Goal: Task Accomplishment & Management: Complete application form

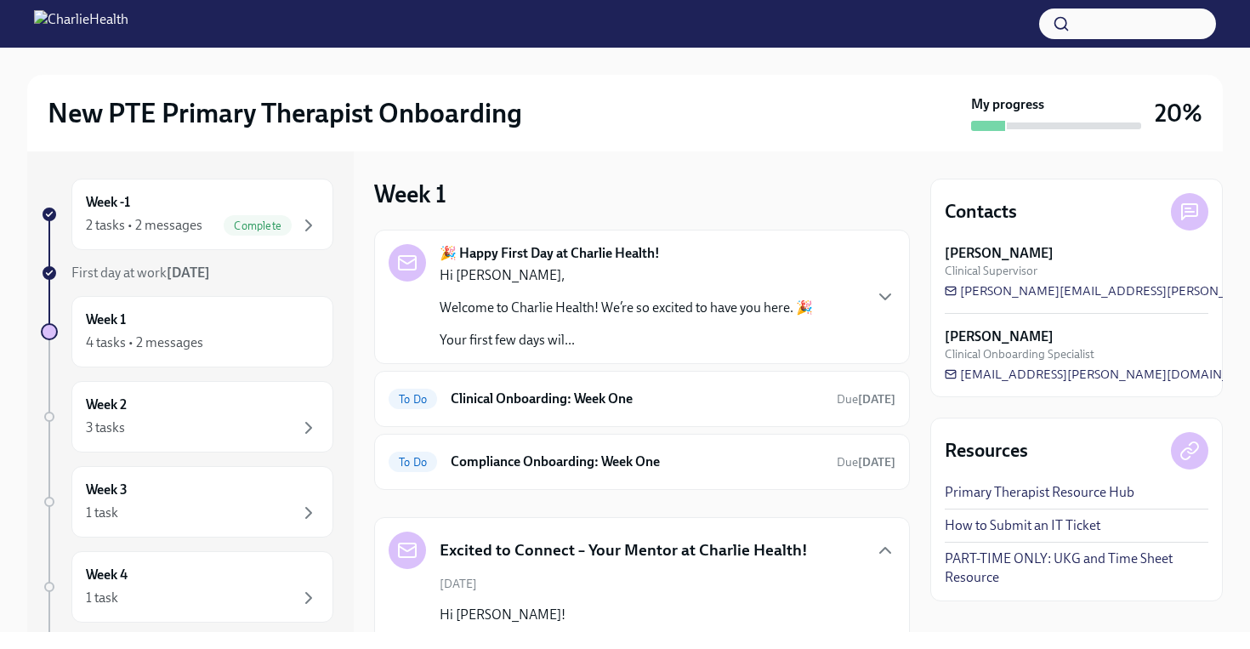
scroll to position [5, 0]
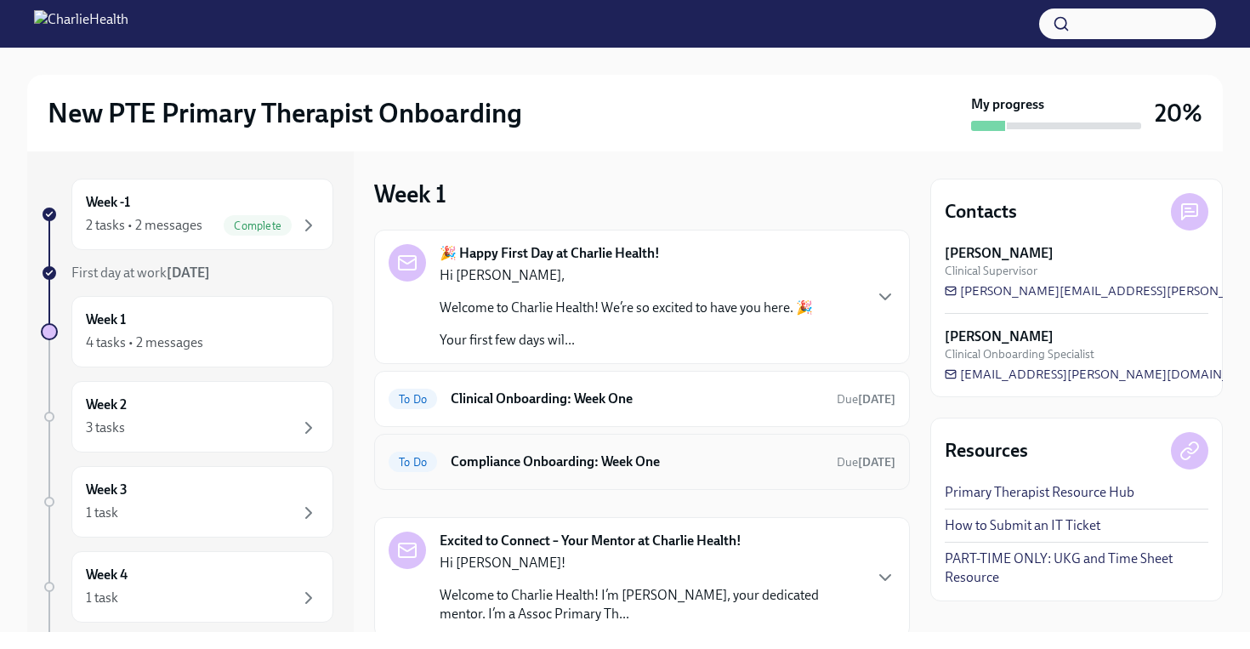
click at [722, 454] on h6 "Compliance Onboarding: Week One" at bounding box center [637, 462] width 373 height 19
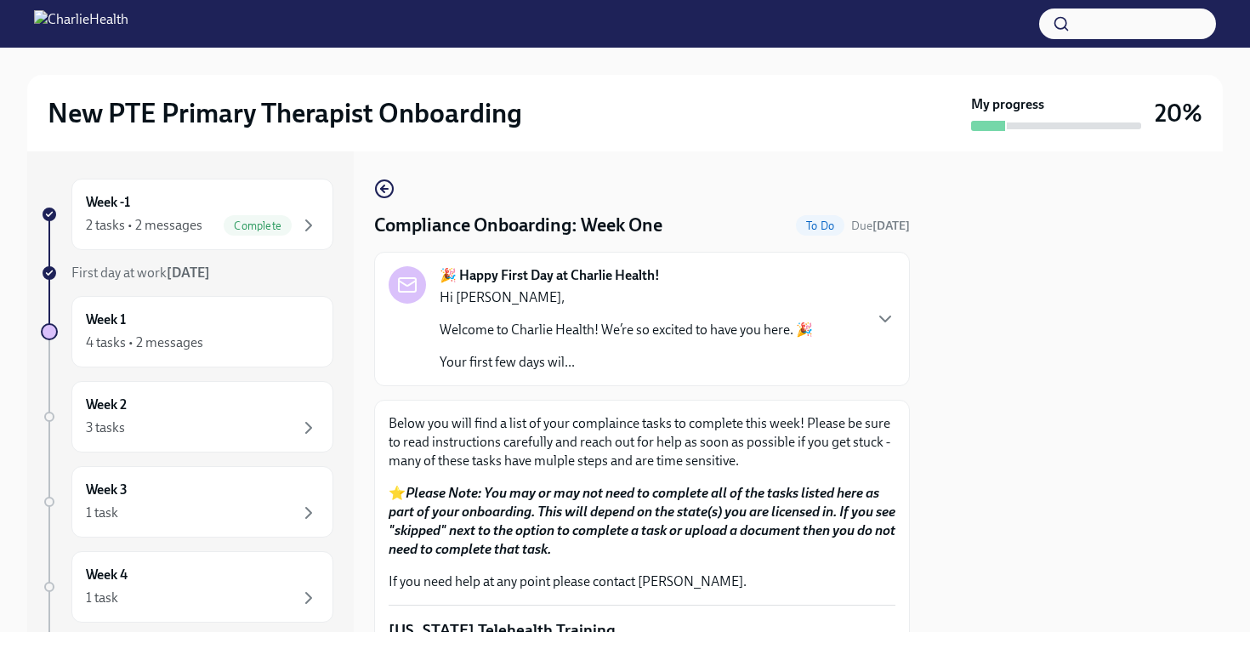
click at [922, 350] on div "Week -1 2 tasks • 2 messages Complete First day at work [DATE] Week 1 4 tasks •…" at bounding box center [625, 391] width 1196 height 481
click at [748, 553] on p "⭐ Please Note: You may or may not need to complete all of the tasks listed here…" at bounding box center [642, 521] width 507 height 75
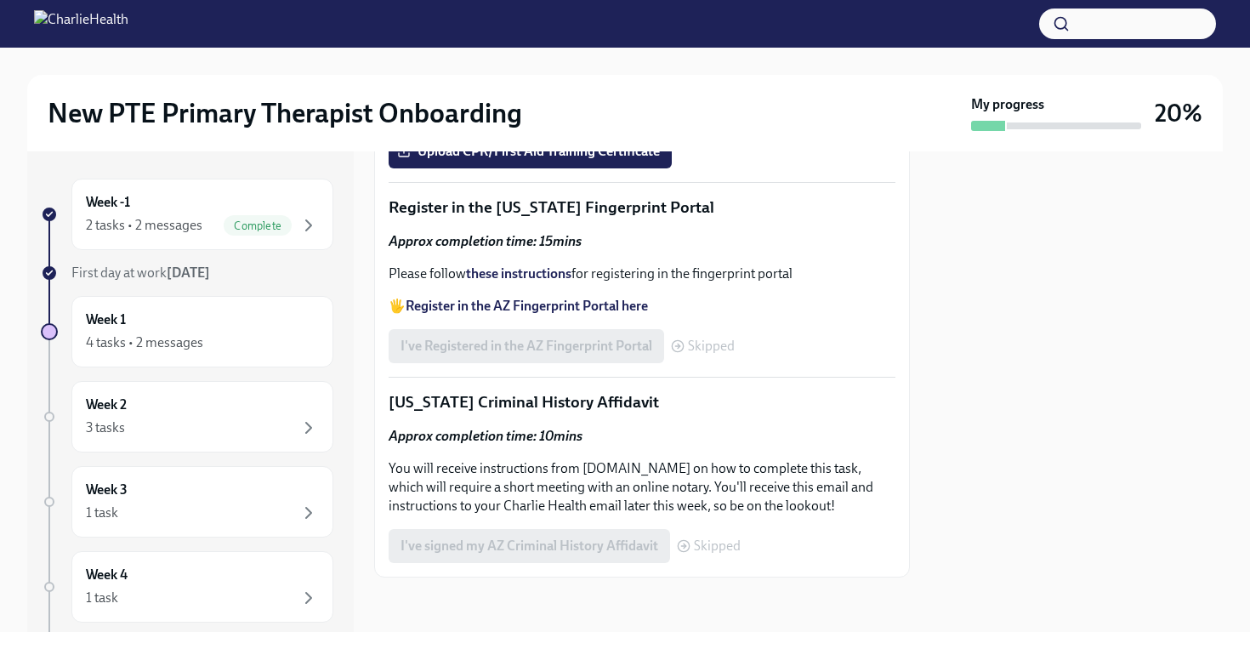
scroll to position [1089, 0]
click at [591, 36] on strong "Access your CPR & First Aid training HERE" at bounding box center [531, 28] width 250 height 16
click at [481, 160] on span "Upload CPR/First Aid Training Certificate" at bounding box center [530, 151] width 259 height 17
click at [0, 0] on input "Upload CPR/First Aid Training Certificate" at bounding box center [0, 0] width 0 height 0
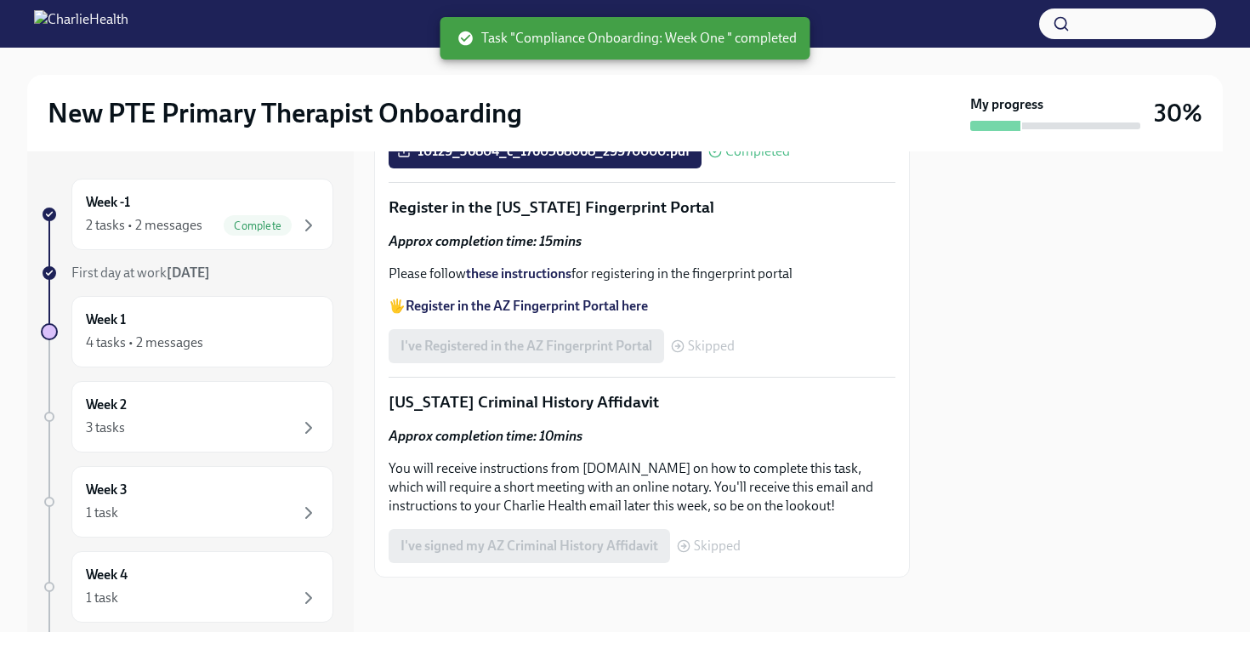
click at [951, 281] on div at bounding box center [1077, 391] width 293 height 481
click at [893, 168] on div "10129_36804_c_1760568068_29970000.pdf Completed" at bounding box center [642, 151] width 507 height 34
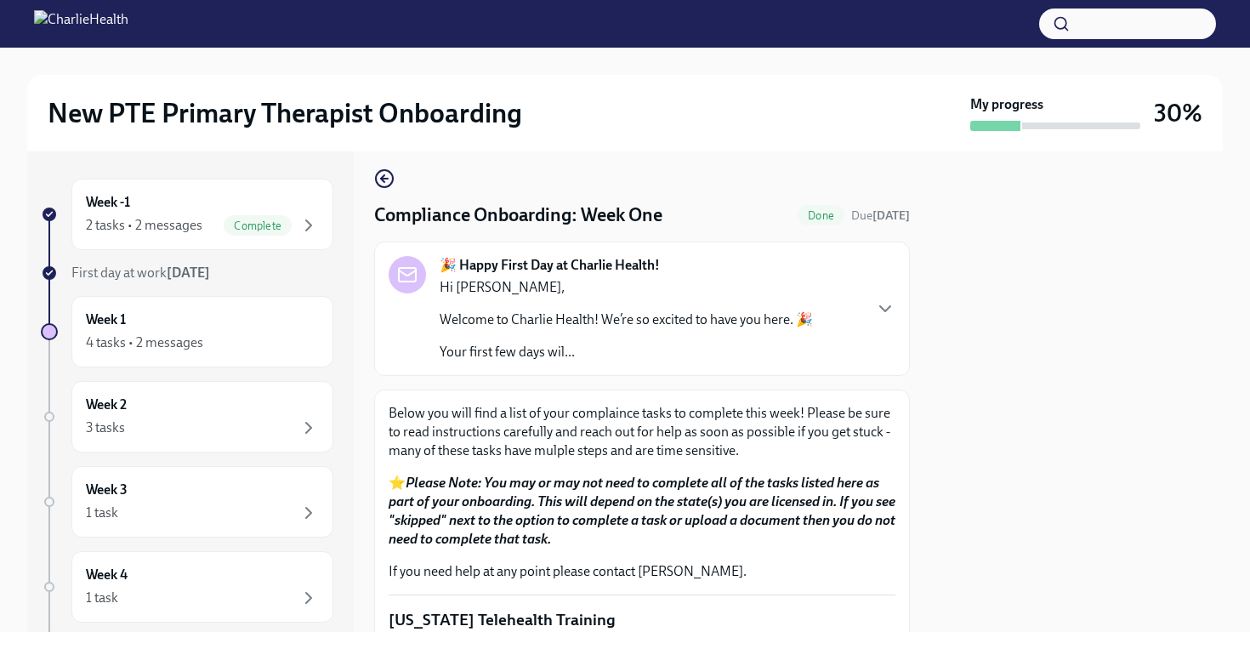
scroll to position [0, 0]
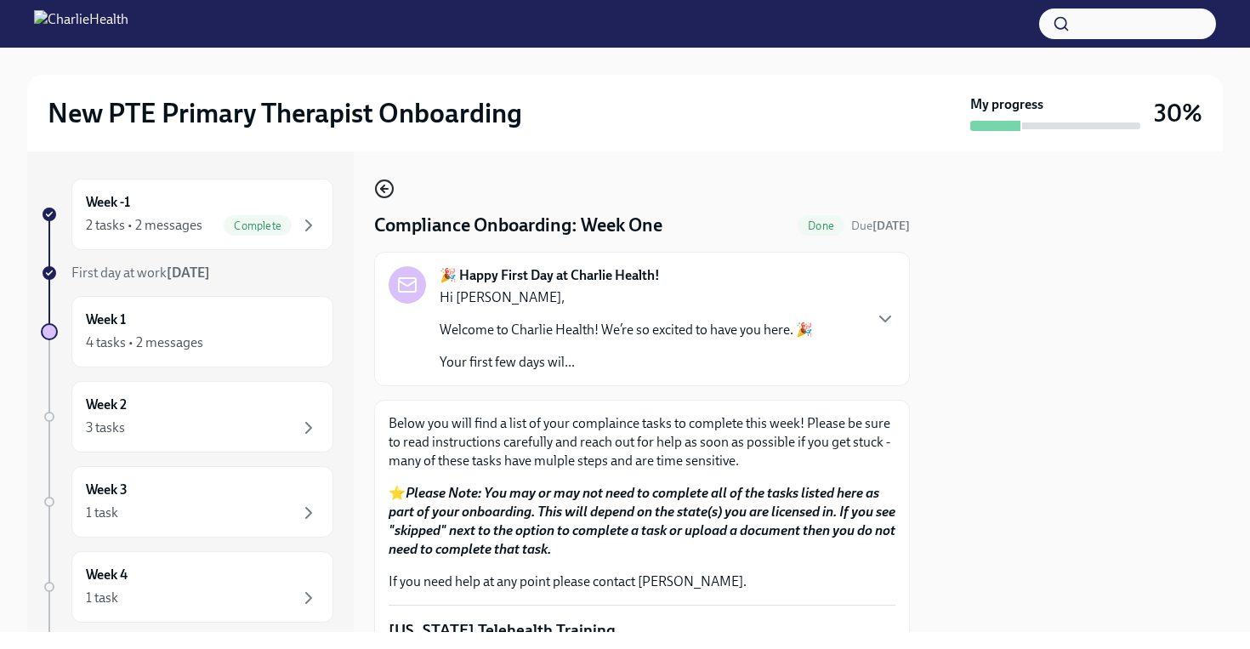
click at [385, 192] on icon "button" at bounding box center [384, 189] width 20 height 20
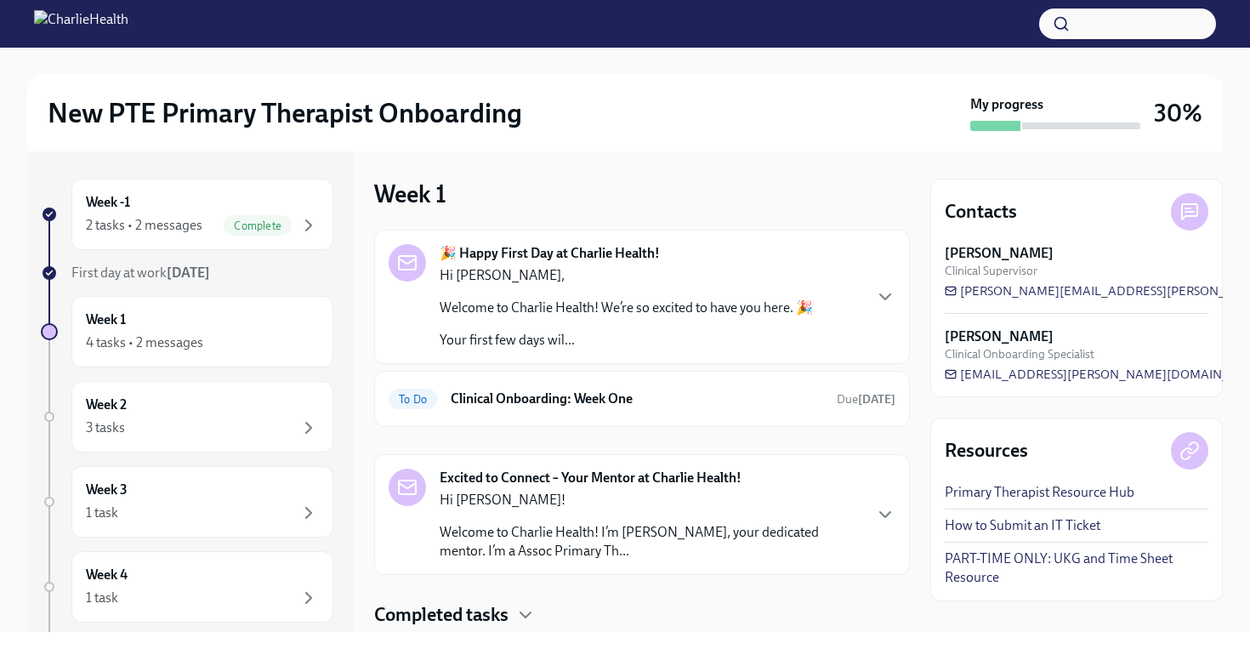
click at [838, 436] on div "🎉 Happy First Day at Charlie Health! Hi [PERSON_NAME], Welcome to Charlie Healt…" at bounding box center [642, 402] width 536 height 345
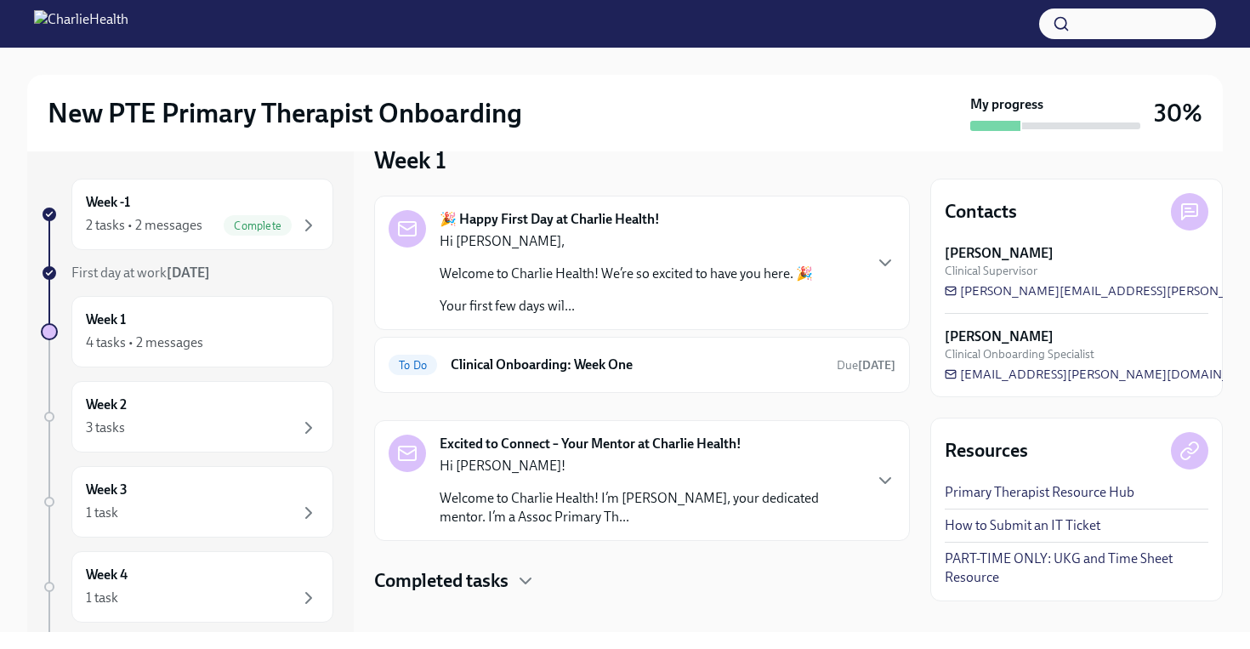
scroll to position [50, 0]
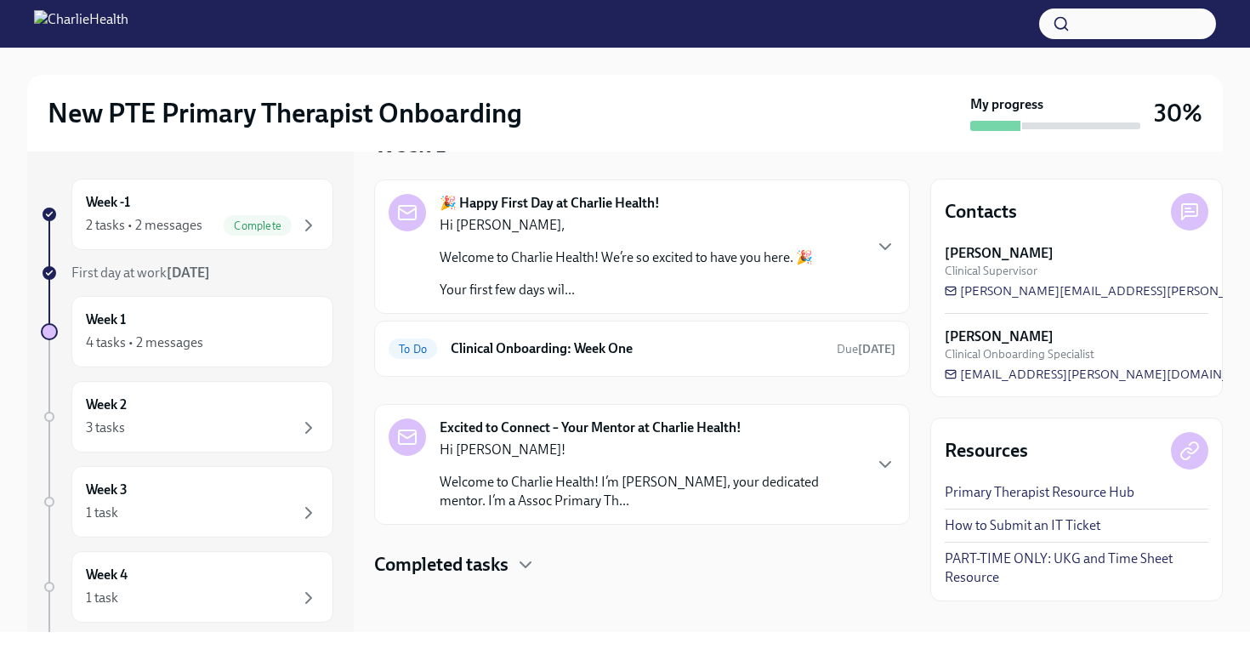
click at [530, 552] on div "Completed tasks" at bounding box center [642, 565] width 536 height 26
click at [585, 538] on div "🎉 Happy First Day at Charlie Health! Hi [PERSON_NAME], Welcome to Charlie Healt…" at bounding box center [642, 482] width 536 height 607
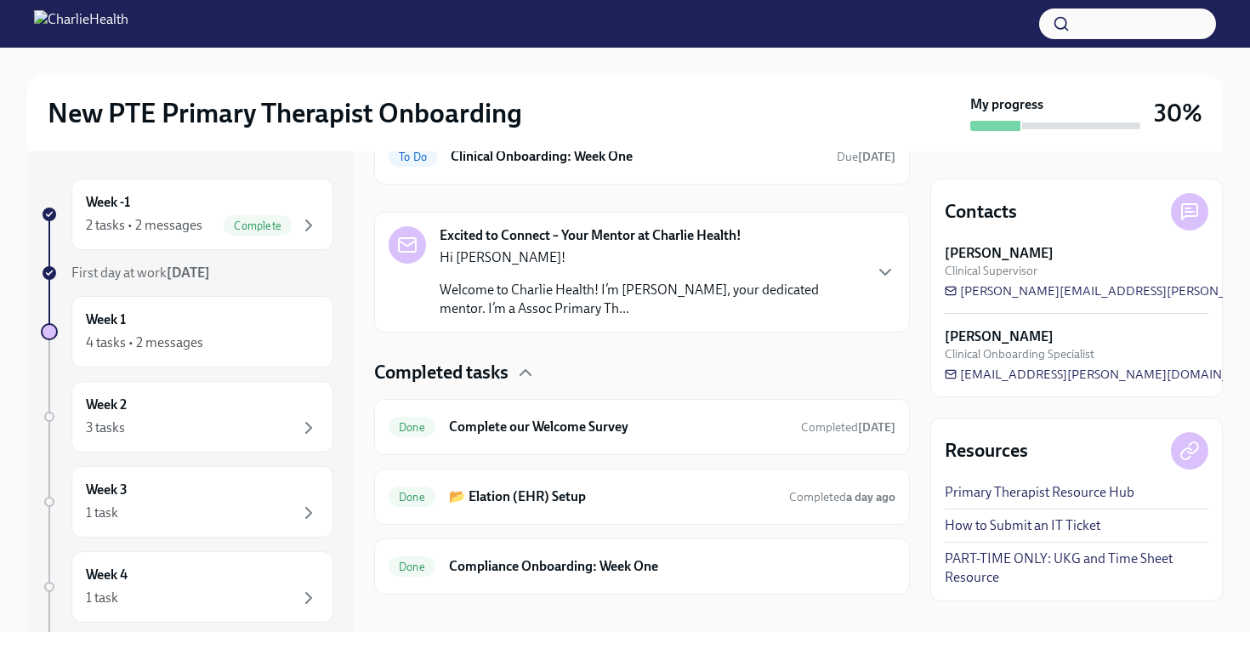
scroll to position [259, 0]
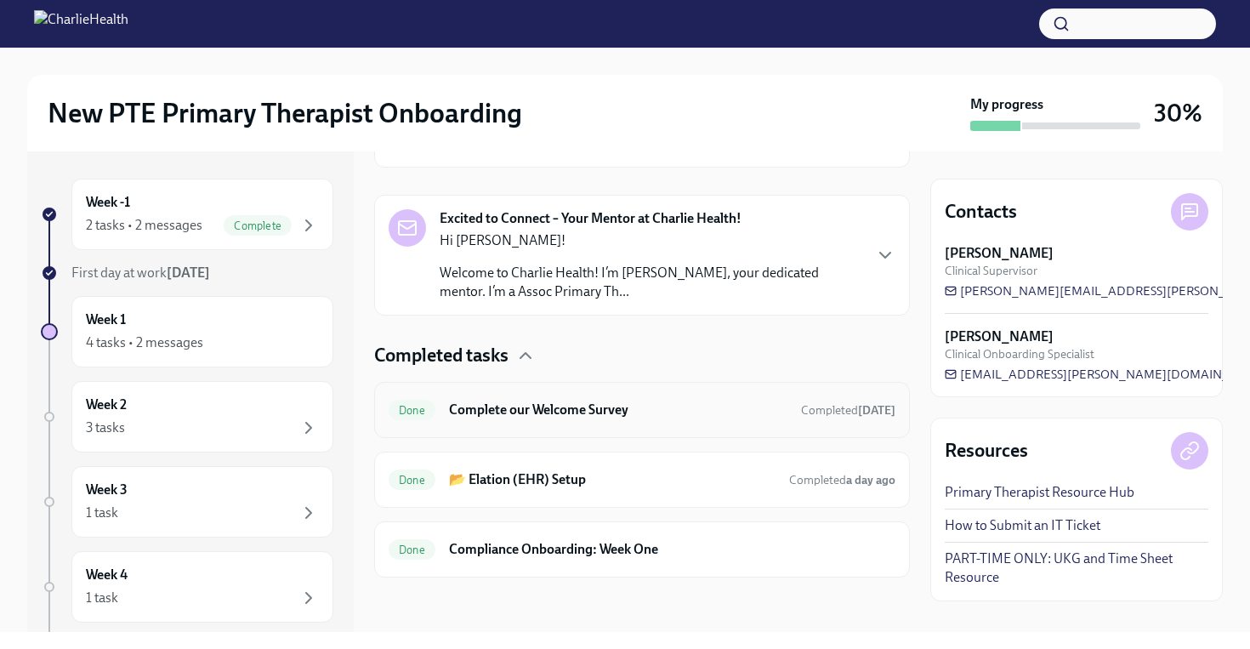
click at [636, 421] on div "Done Complete our Welcome Survey Completed [DATE]" at bounding box center [642, 409] width 507 height 27
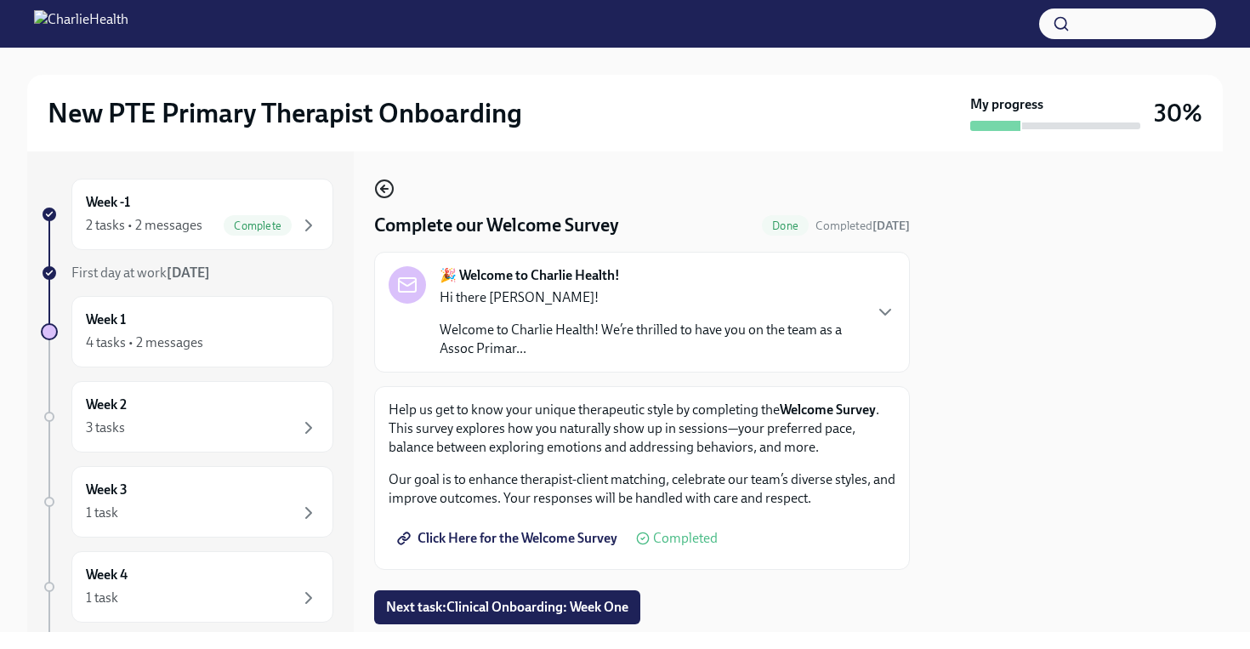
click at [385, 195] on icon "button" at bounding box center [384, 189] width 20 height 20
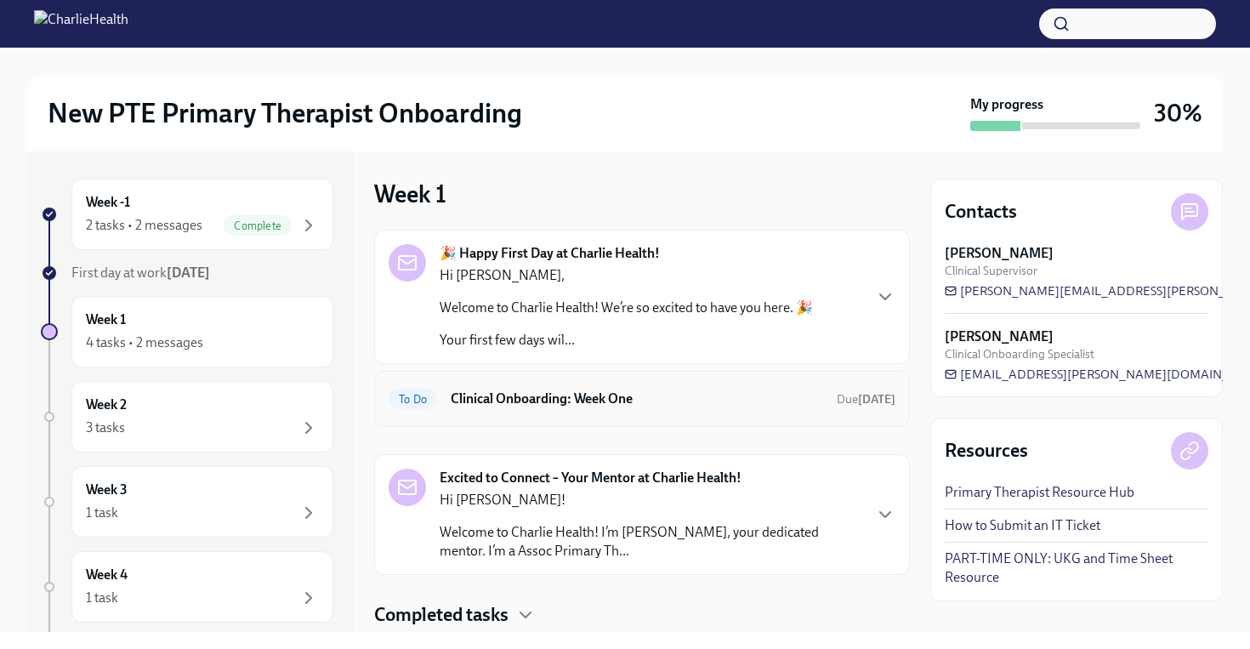
click at [510, 409] on div "To Do Clinical Onboarding: Week One Due [DATE]" at bounding box center [642, 398] width 507 height 27
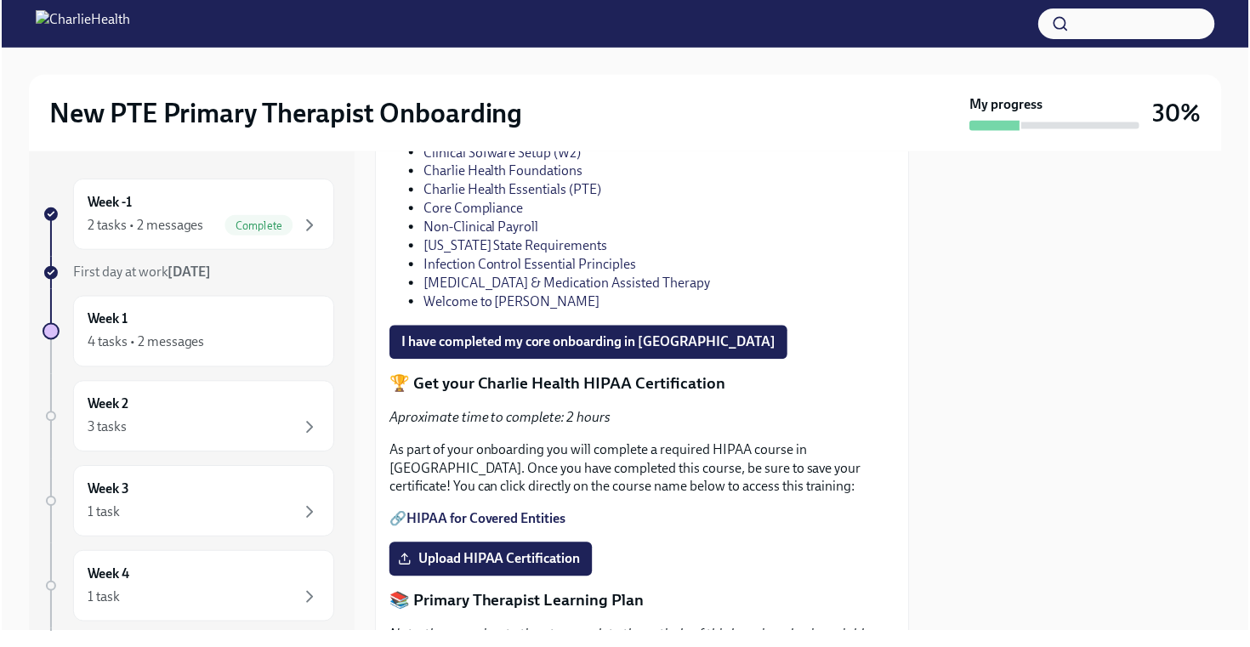
scroll to position [1327, 0]
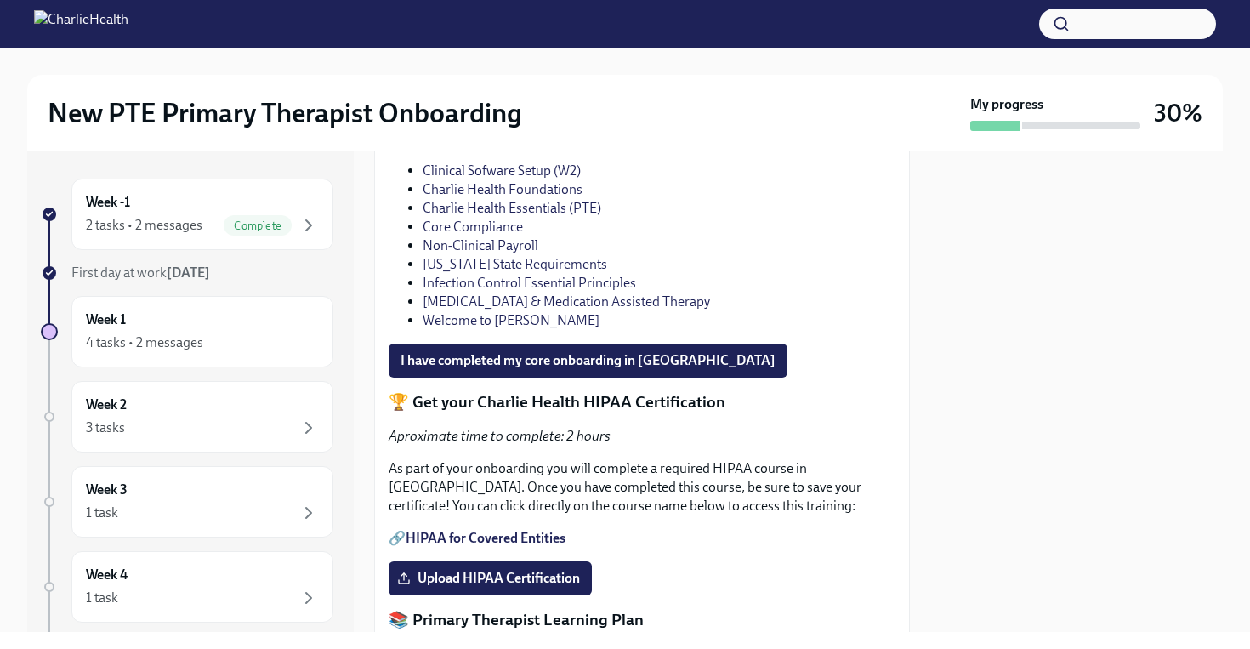
click at [557, 179] on link "Clinical Sofware Setup (W2)" at bounding box center [502, 170] width 158 height 16
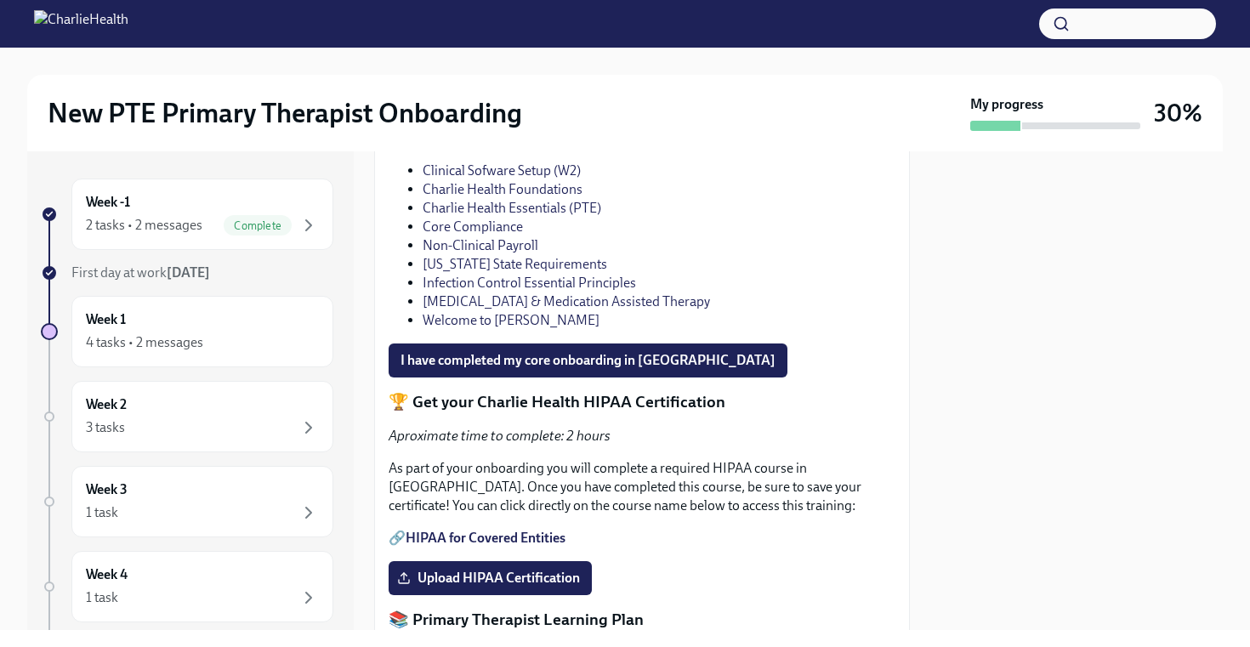
click at [473, 179] on link "Clinical Sofware Setup (W2)" at bounding box center [502, 170] width 158 height 16
click at [497, 235] on link "Core Compliance" at bounding box center [473, 227] width 100 height 16
